Goal: Information Seeking & Learning: Learn about a topic

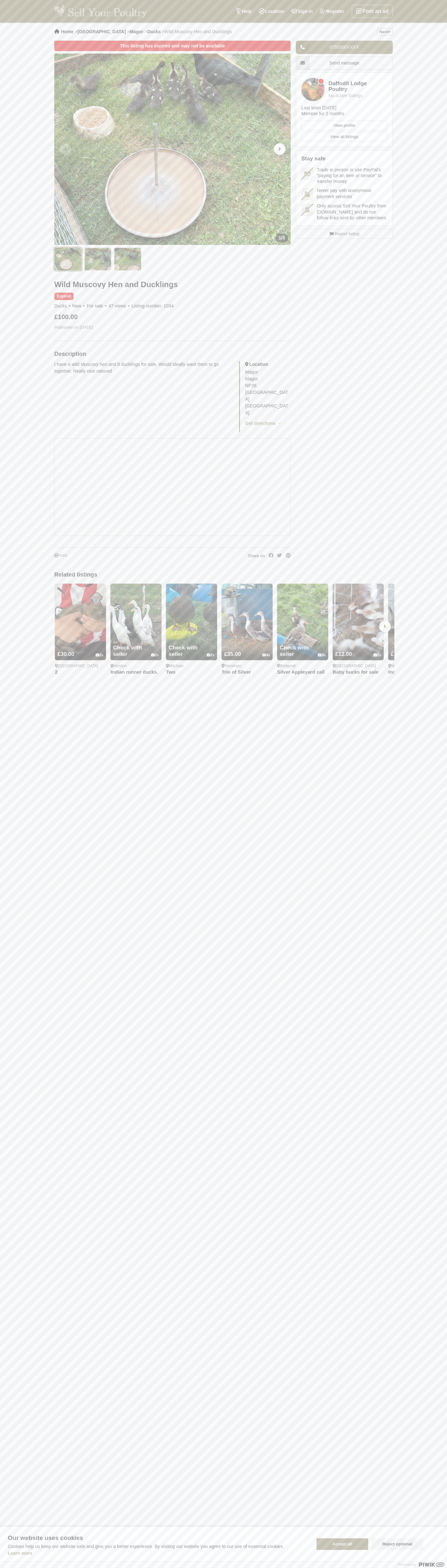
click at [342, 1544] on button "Accept all" at bounding box center [342, 1544] width 52 height 12
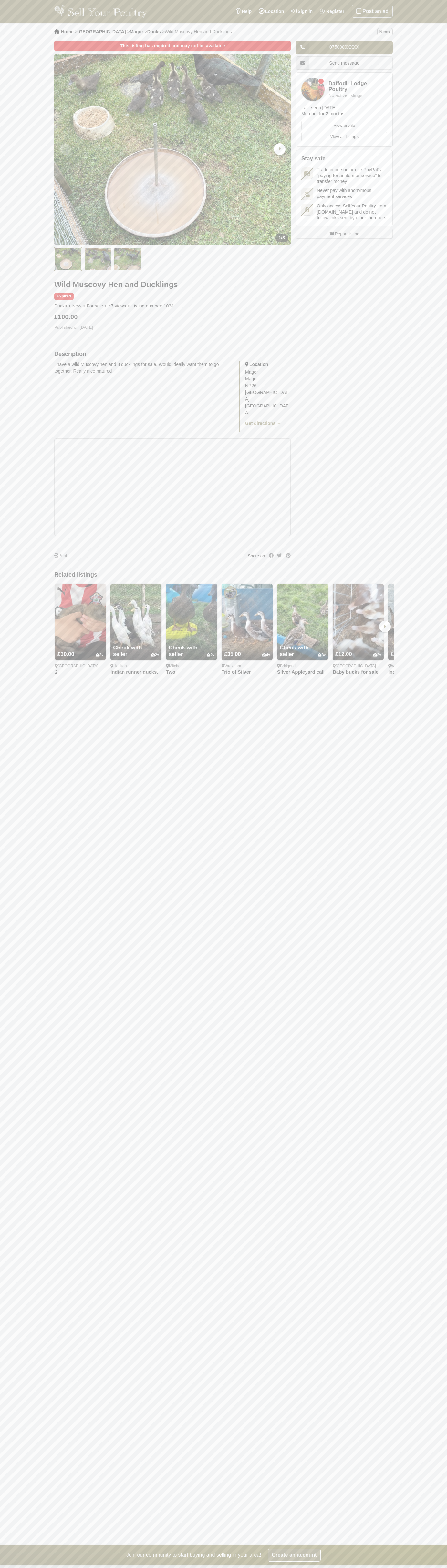
click at [284, 238] on span "3" at bounding box center [284, 237] width 3 height 5
click at [189, 8] on div "Post an ad Register Sign in Location Help" at bounding box center [223, 11] width 349 height 22
click at [421, 1098] on div "Home > Wales > Magor > Ducks > Wild Muscovy Hen and Ducklings Next This listing…" at bounding box center [224, 784] width 447 height 1523
click at [41, 1568] on html "Post an ad Register Sign in Location Help Search by keyword, category or locati…" at bounding box center [224, 835] width 447 height 1670
click at [28, 893] on div "Home > Wales > Magor > Ducks > Wild Muscovy Hen and Ducklings Next This listing…" at bounding box center [224, 784] width 447 height 1523
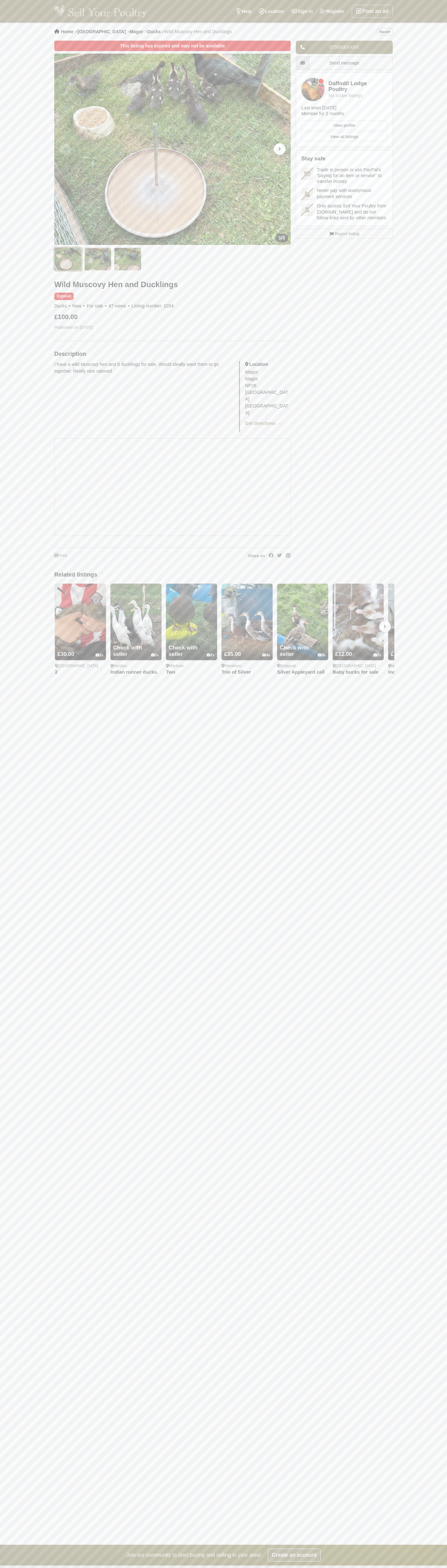
click at [284, 238] on span "3" at bounding box center [284, 237] width 3 height 5
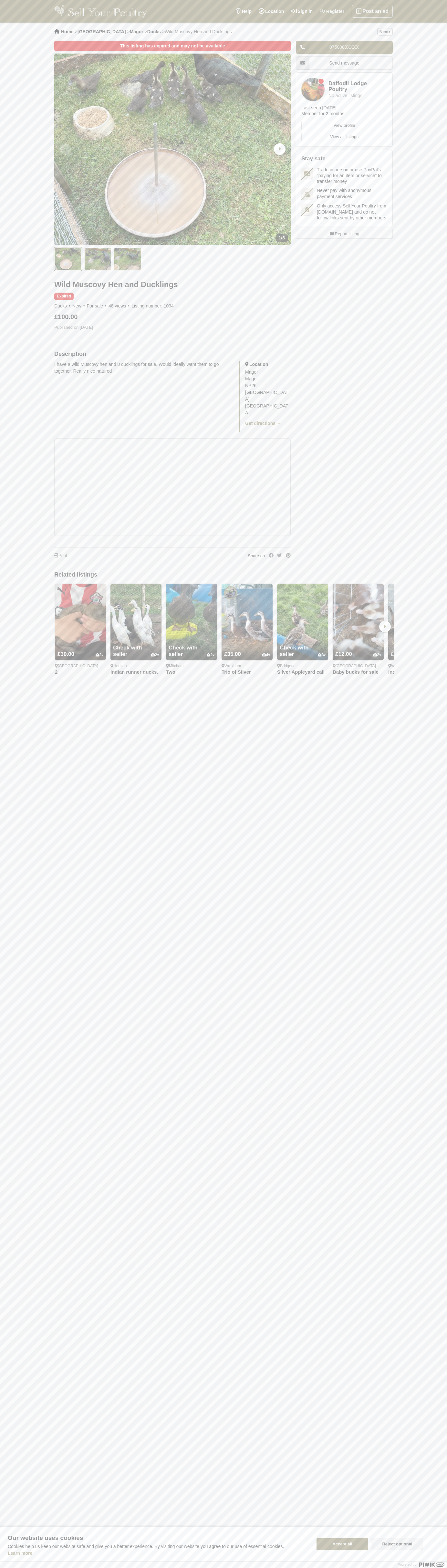
click at [342, 1544] on button "Accept all" at bounding box center [342, 1544] width 52 height 12
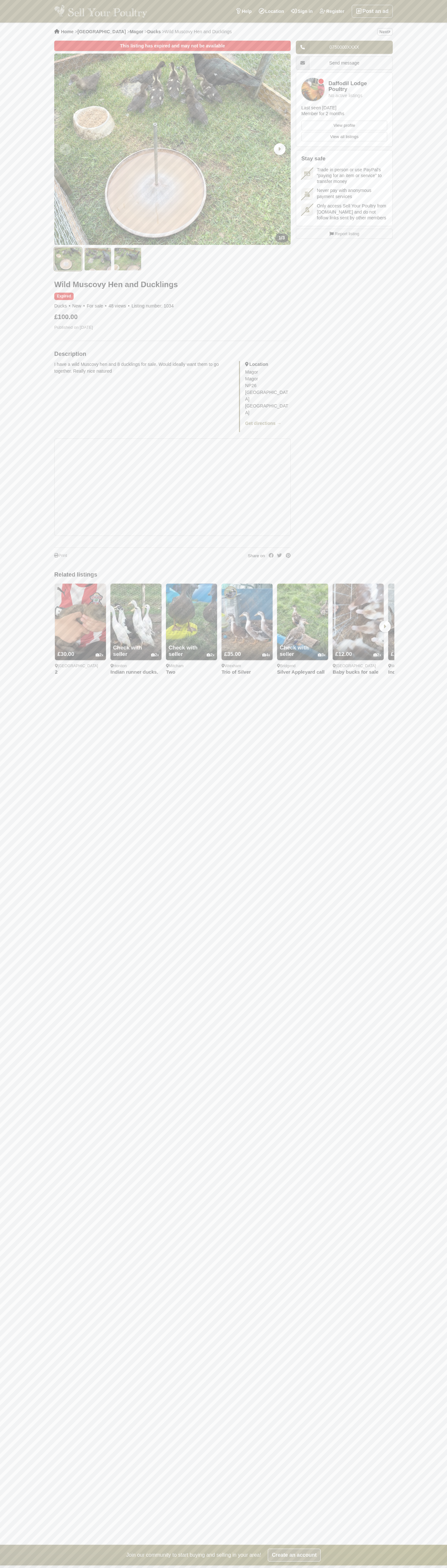
click at [284, 238] on span "3" at bounding box center [284, 237] width 3 height 5
click at [344, 89] on link "Daffodil Lodge Poultry" at bounding box center [358, 87] width 59 height 12
click at [344, 159] on h2 "Stay safe" at bounding box center [344, 158] width 86 height 6
click at [344, 237] on span "Report listing" at bounding box center [347, 234] width 24 height 6
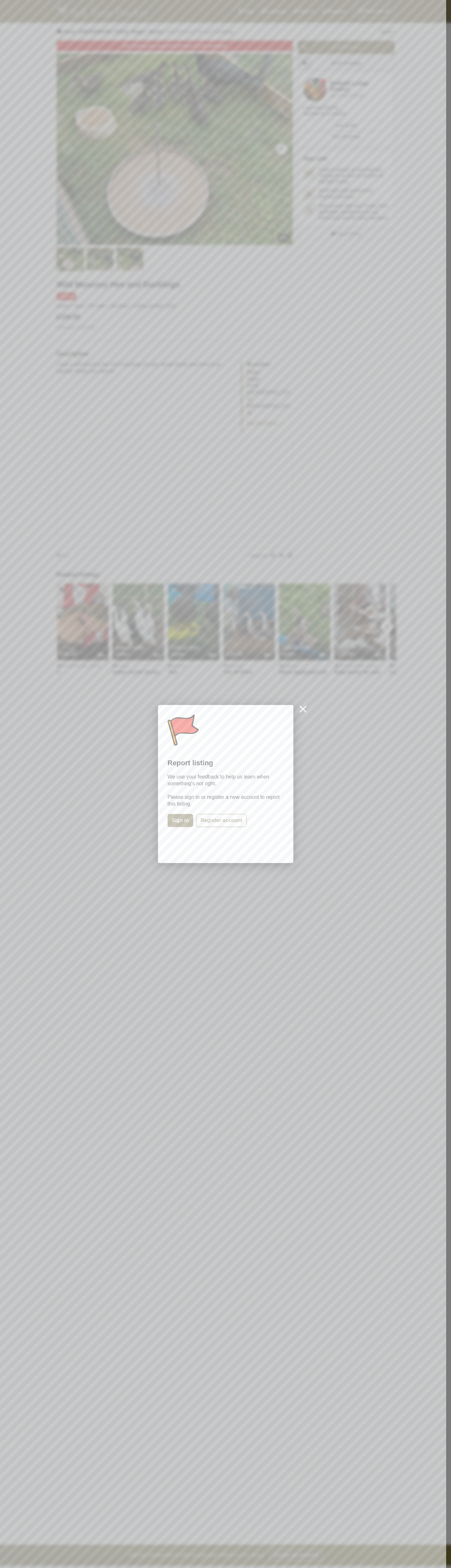
click at [96, 438] on div at bounding box center [225, 784] width 451 height 1568
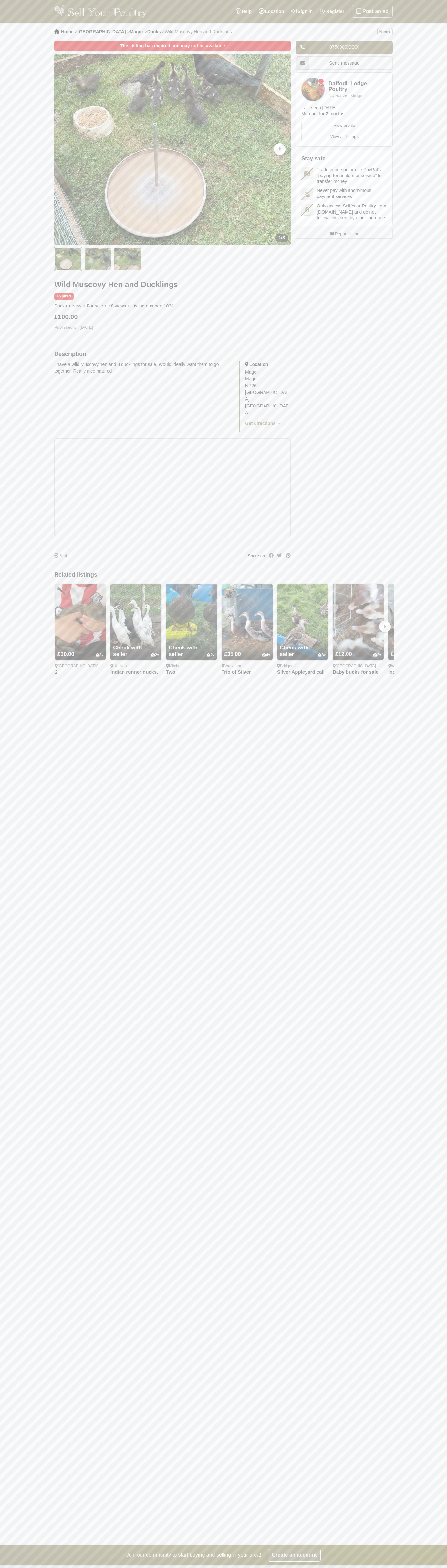
click at [176, 29] on div "Home > [GEOGRAPHIC_DATA] > Magor > Ducks > Wild Muscovy Hen and Ducklings" at bounding box center [143, 31] width 177 height 18
click at [443, 998] on div "Home > Wales > Magor > Ducks > Wild Muscovy Hen and Ducklings Next This listing…" at bounding box center [224, 784] width 447 height 1523
click at [447, 1568] on html "Post an ad Register Sign in Location Help Search by keyword, category or locati…" at bounding box center [224, 835] width 447 height 1670
click at [25, 1478] on div "Home > Wales > Magor > Ducks > Wild Muscovy Hen and Ducklings Next This listing…" at bounding box center [224, 784] width 447 height 1523
click at [284, 238] on span "3" at bounding box center [284, 237] width 3 height 5
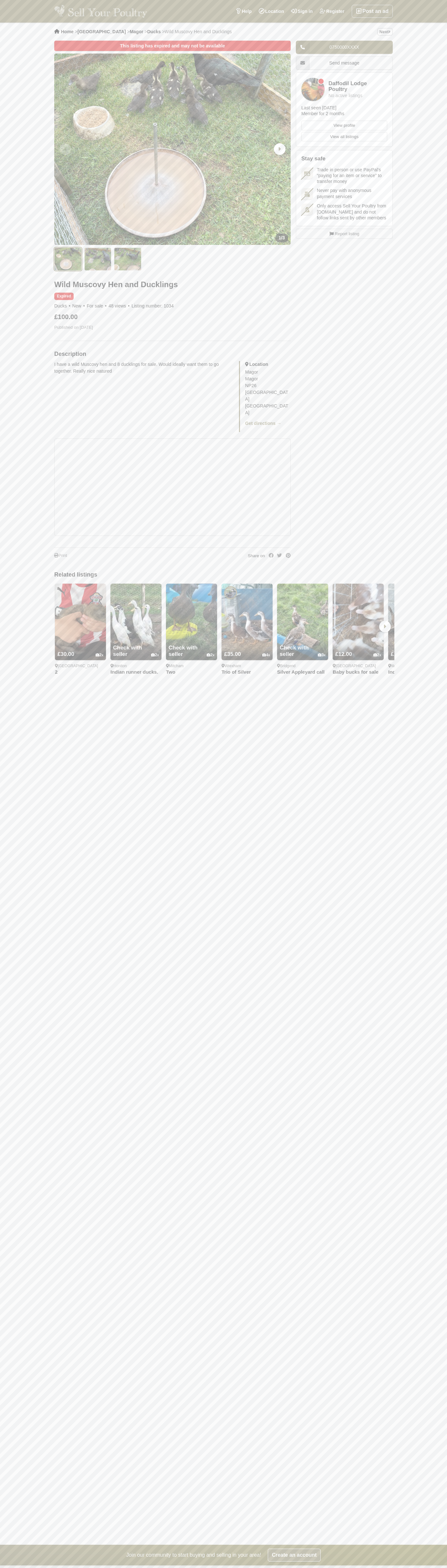
click at [344, 126] on link "View profile" at bounding box center [344, 126] width 86 height 10
click at [344, 193] on span "Never pay with anonymous payment services" at bounding box center [352, 193] width 71 height 12
click at [344, 237] on span "Report listing" at bounding box center [347, 234] width 24 height 6
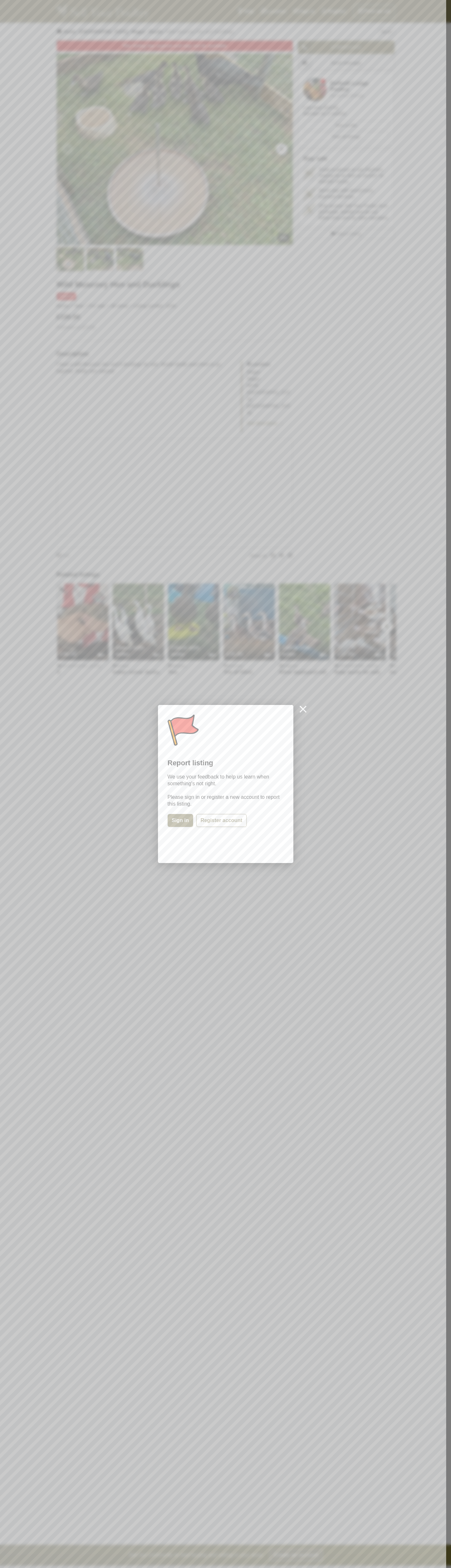
click at [96, 438] on div at bounding box center [225, 784] width 451 height 1568
